Goal: Task Accomplishment & Management: Manage account settings

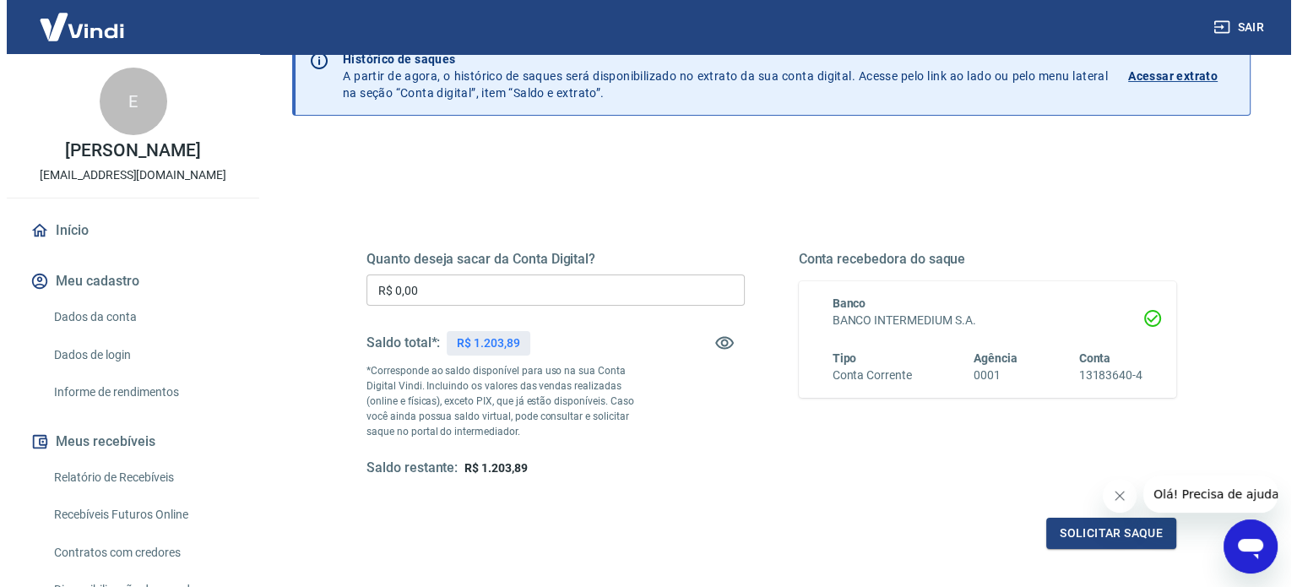
scroll to position [169, 0]
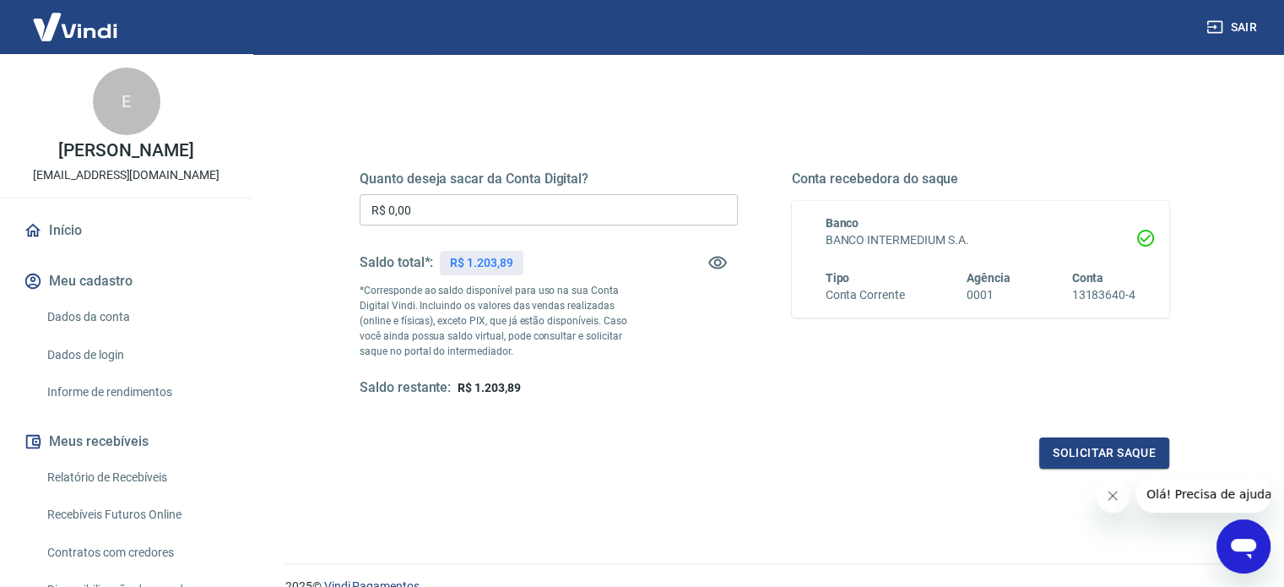
click at [561, 222] on input "R$ 0,00" at bounding box center [549, 209] width 378 height 31
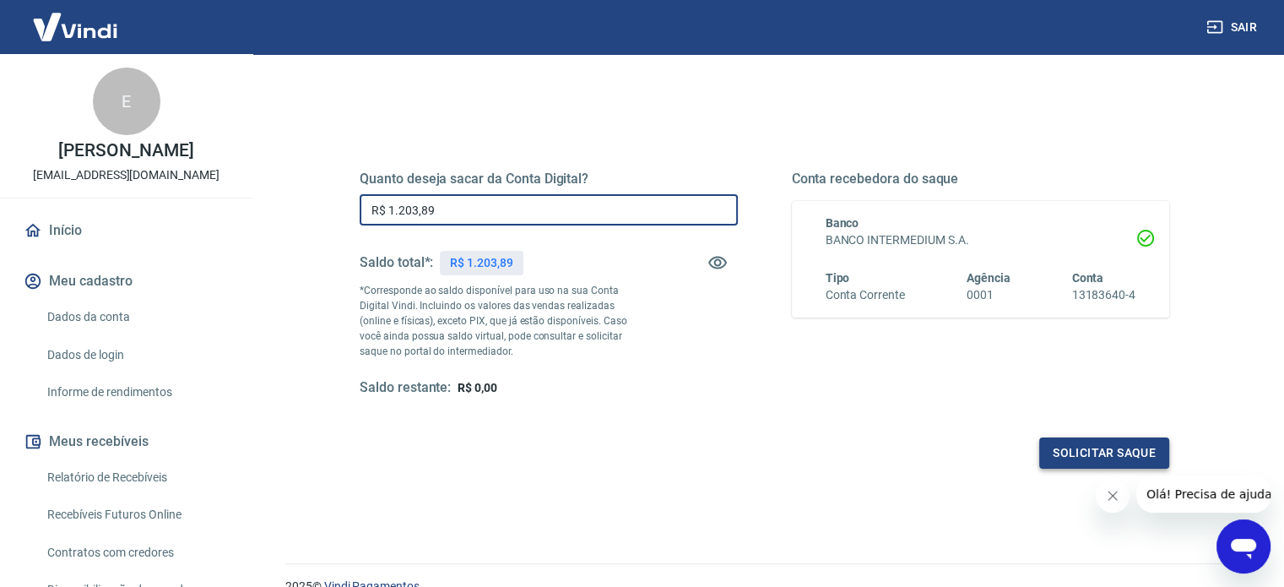
type input "R$ 1.203,89"
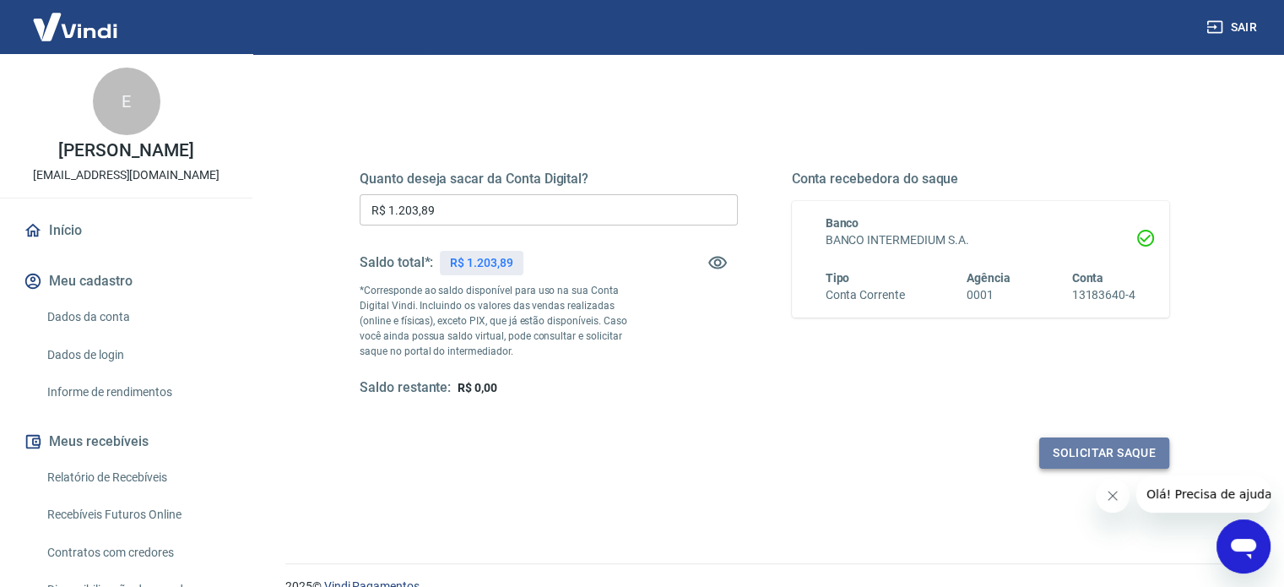
click at [1116, 440] on button "Solicitar saque" at bounding box center [1105, 452] width 130 height 31
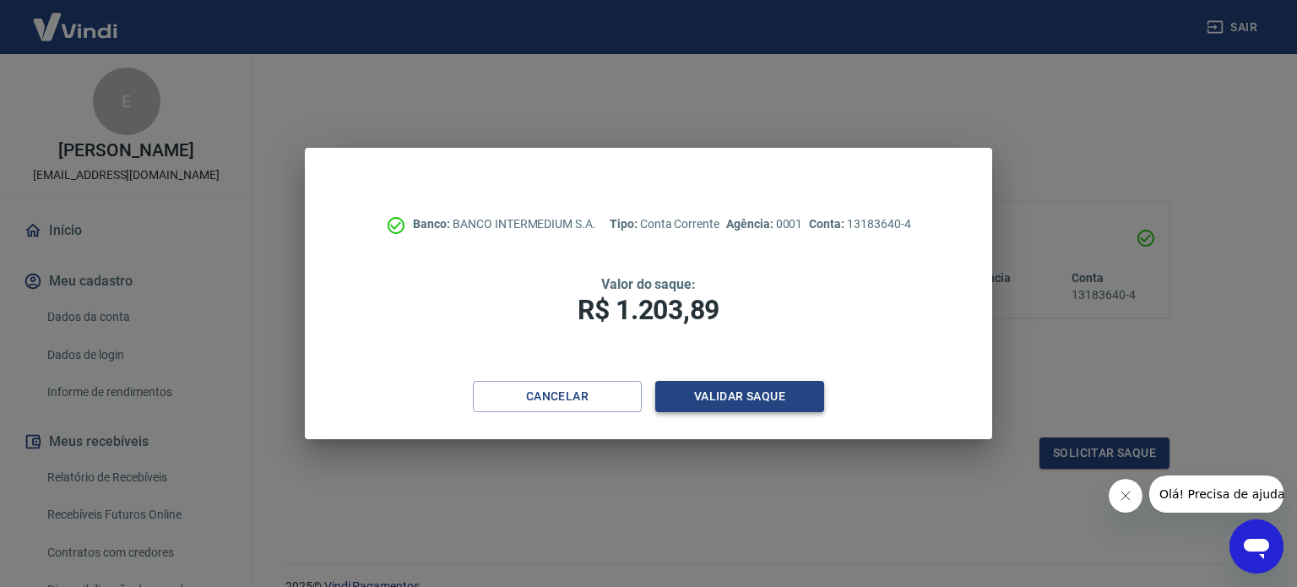
click at [695, 389] on button "Validar saque" at bounding box center [739, 396] width 169 height 31
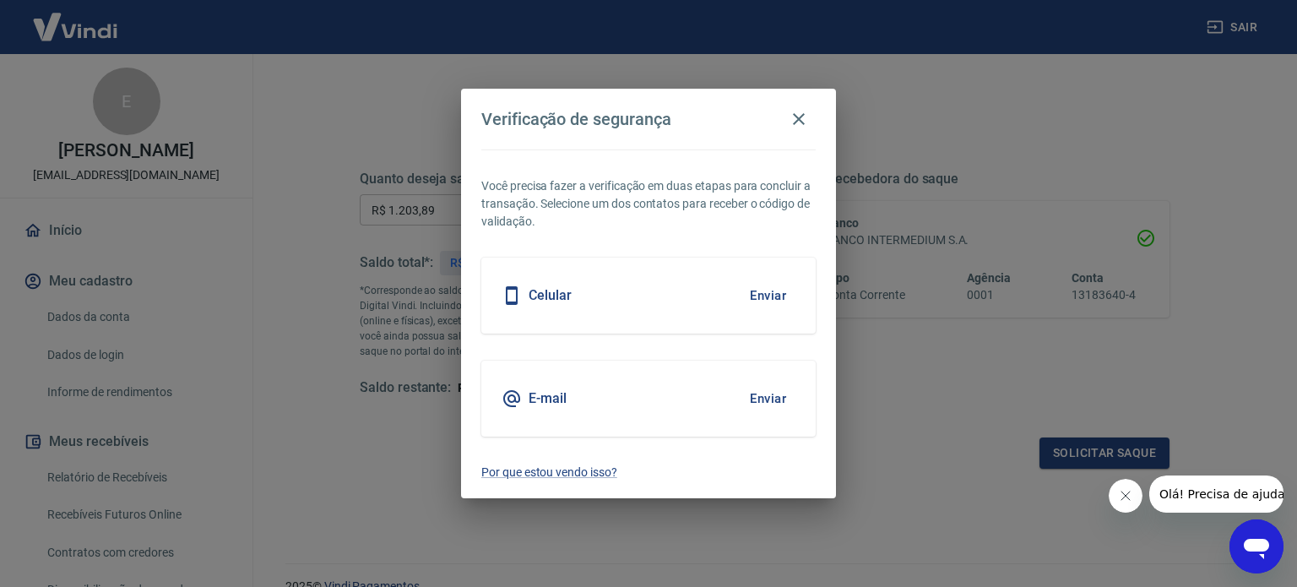
click at [711, 393] on div "E-mail Enviar" at bounding box center [648, 399] width 334 height 76
click at [770, 392] on button "Enviar" at bounding box center [768, 398] width 55 height 35
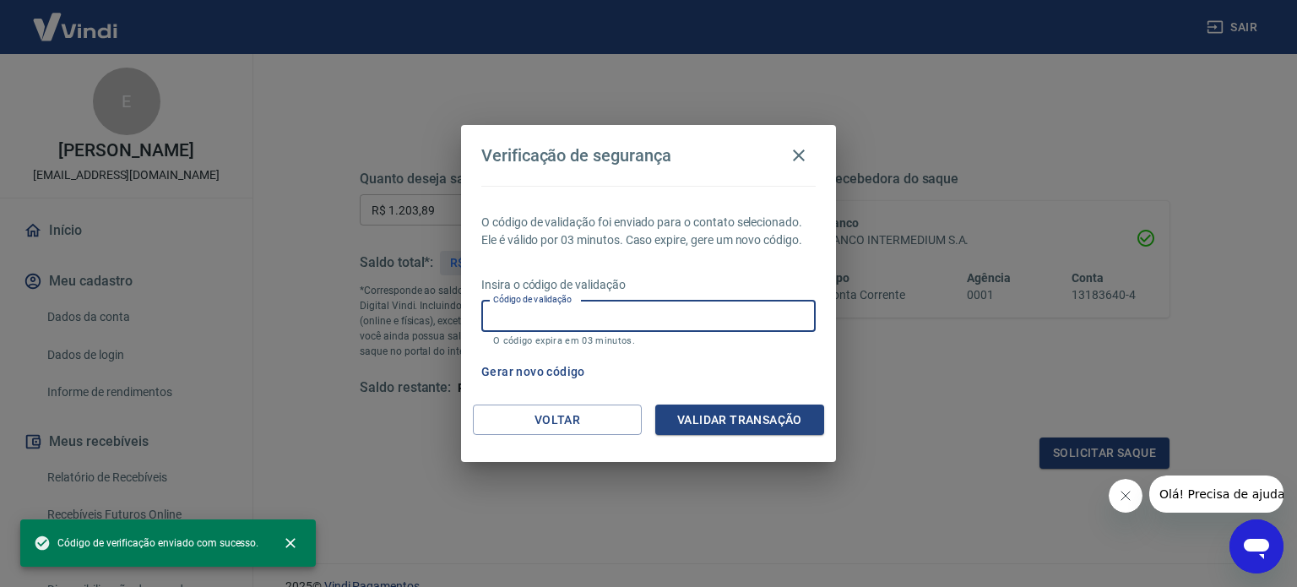
click at [586, 327] on input "Código de validação" at bounding box center [648, 316] width 334 height 31
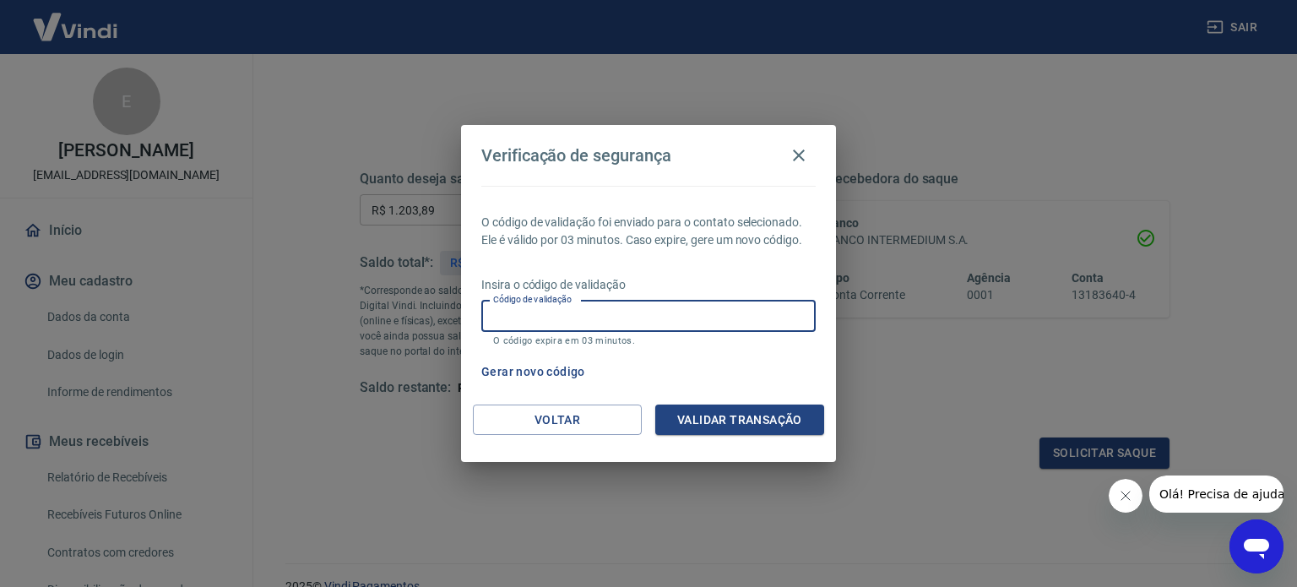
paste input "420523"
type input "420523"
click at [730, 424] on button "Validar transação" at bounding box center [739, 420] width 169 height 31
